Goal: Obtain resource: Obtain resource

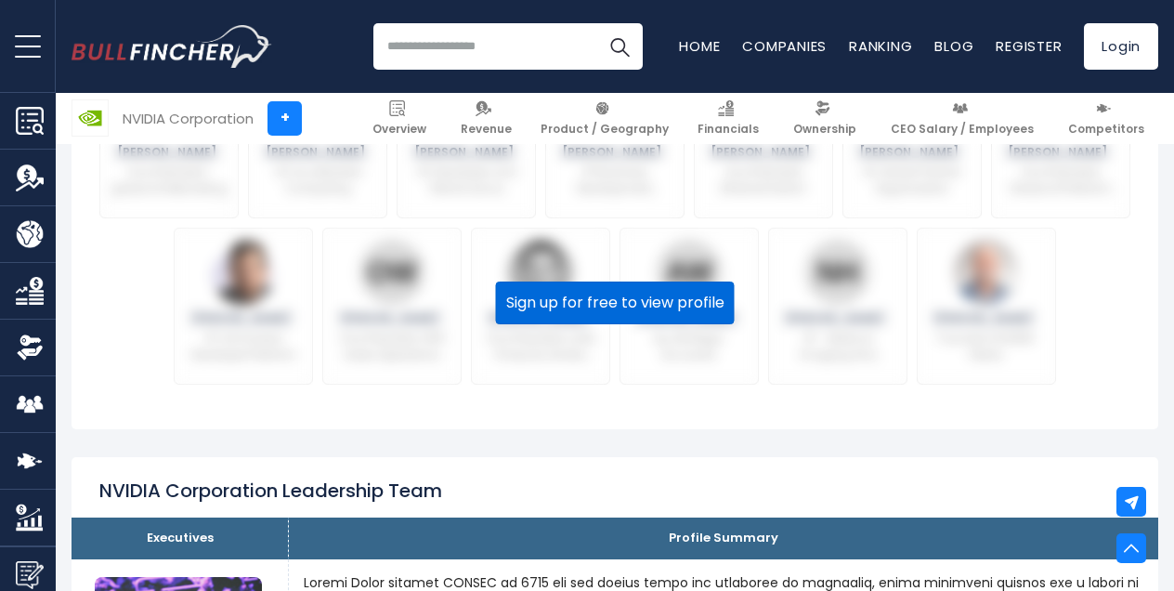
scroll to position [1408, 0]
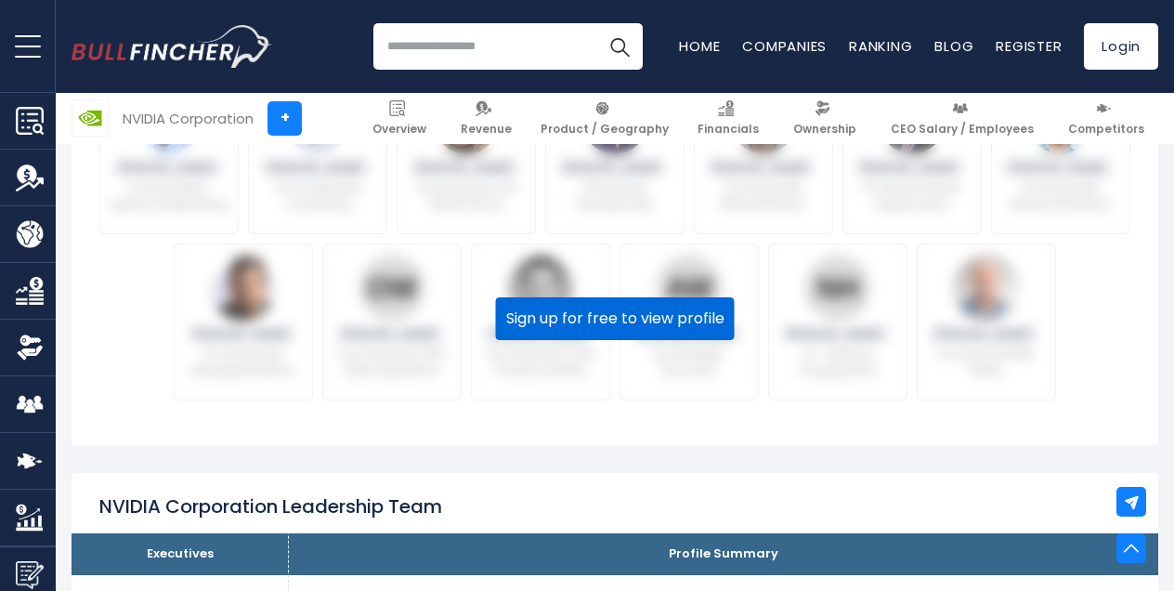
click at [667, 310] on button "Sign up for free to view profile" at bounding box center [615, 318] width 239 height 43
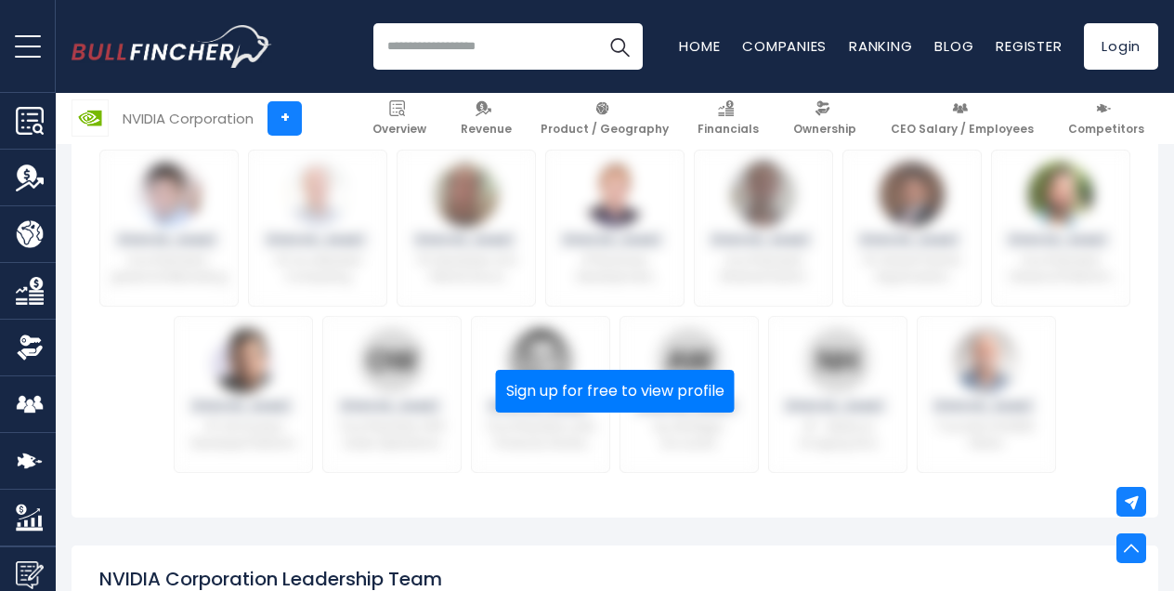
scroll to position [1346, 0]
